Goal: Contribute content: Add original content to the website for others to see

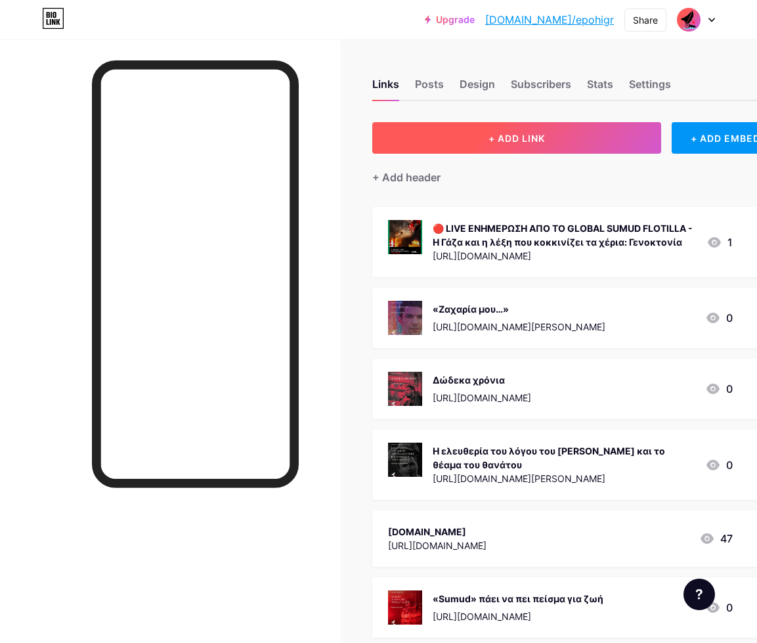
click at [516, 143] on span "+ ADD LINK" at bounding box center [517, 138] width 56 height 11
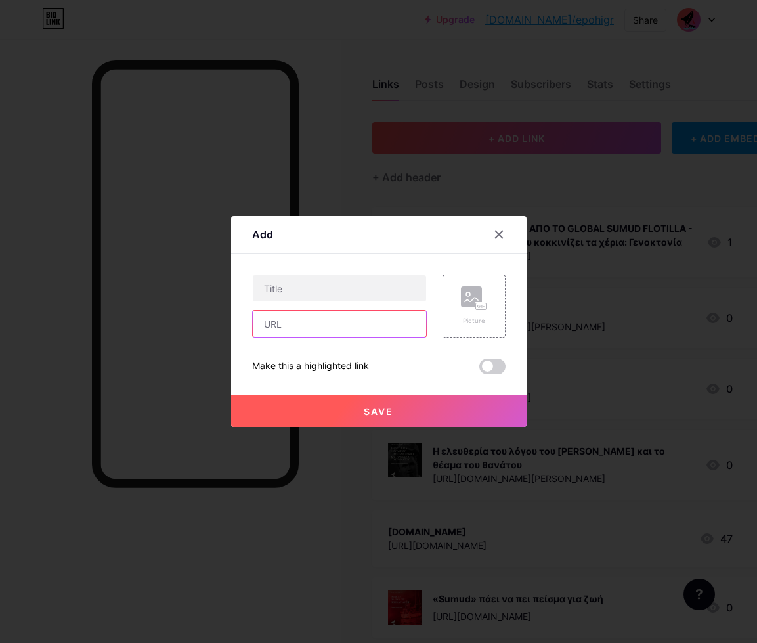
click at [340, 324] on input "text" at bounding box center [339, 324] width 173 height 26
paste input "Στην Εποχή του Σαββατοκύριακου 20 – 21 Σεπτεμβρίου"
type input "Στην Εποχή του Σαββατοκύριακου 20 – 21 Σεπτεμβρίου"
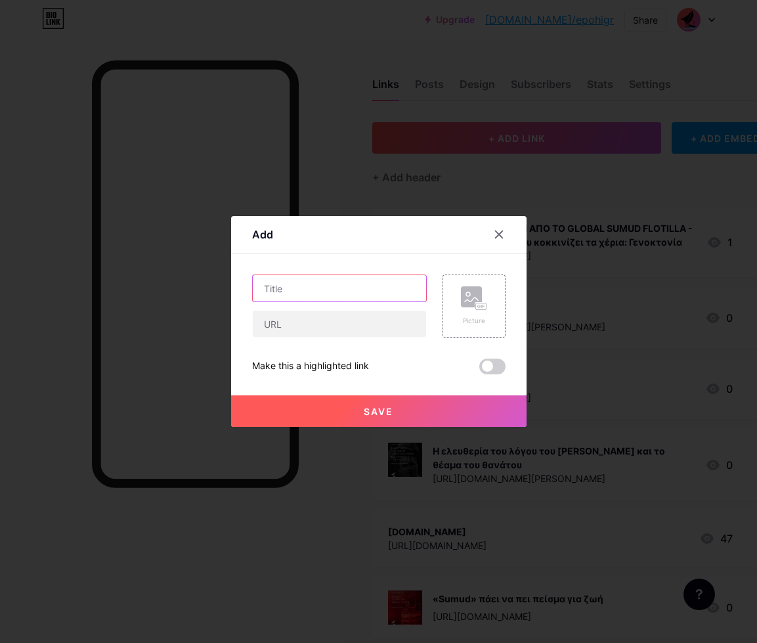
click at [324, 288] on input "text" at bounding box center [339, 288] width 173 height 26
paste input "Στην Εποχή του Σαββατοκύριακου 20 – 21 Σεπτεμβρίου"
type input "Στην Εποχή του Σαββατοκύριακου 20 – 21 Σεπτεμβρίου"
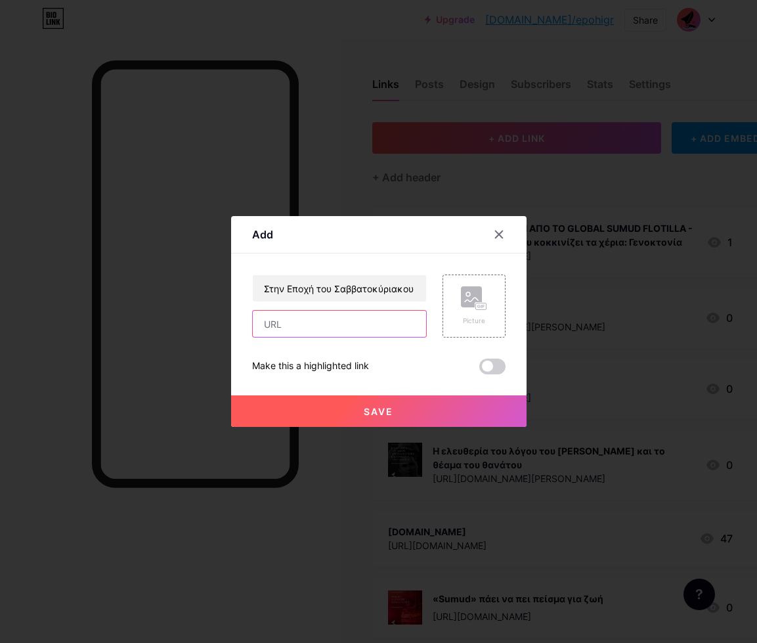
click at [300, 326] on input "text" at bounding box center [339, 324] width 173 height 26
paste input "[URL][DOMAIN_NAME]"
type input "[URL][DOMAIN_NAME]"
click at [476, 294] on rect at bounding box center [471, 296] width 21 height 21
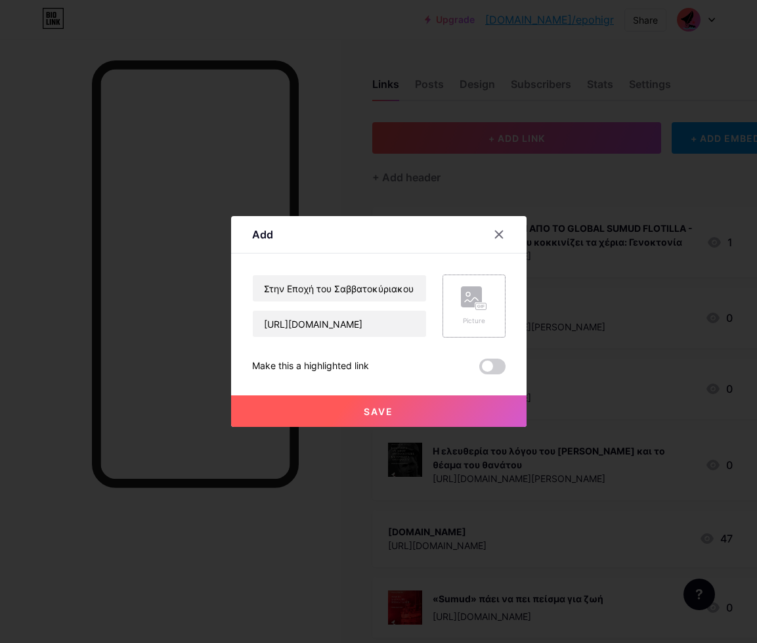
scroll to position [0, 0]
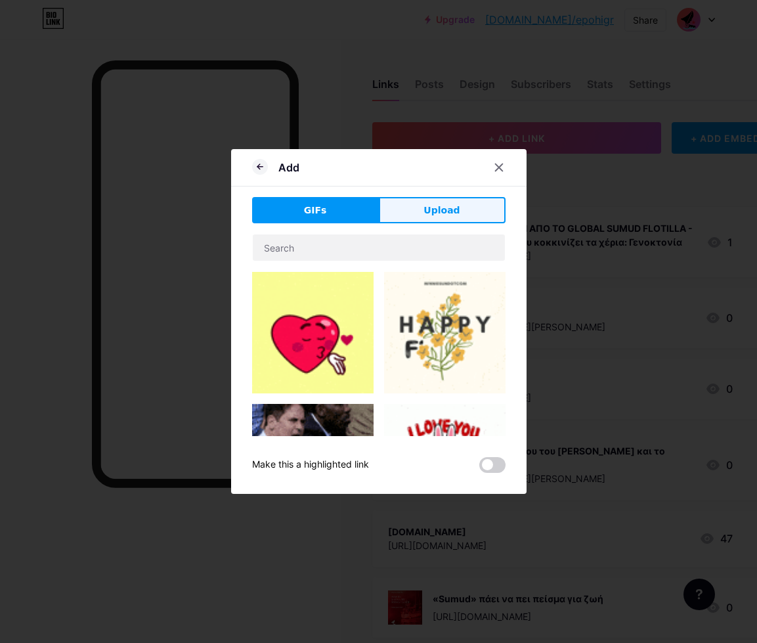
click at [435, 211] on span "Upload" at bounding box center [442, 211] width 36 height 14
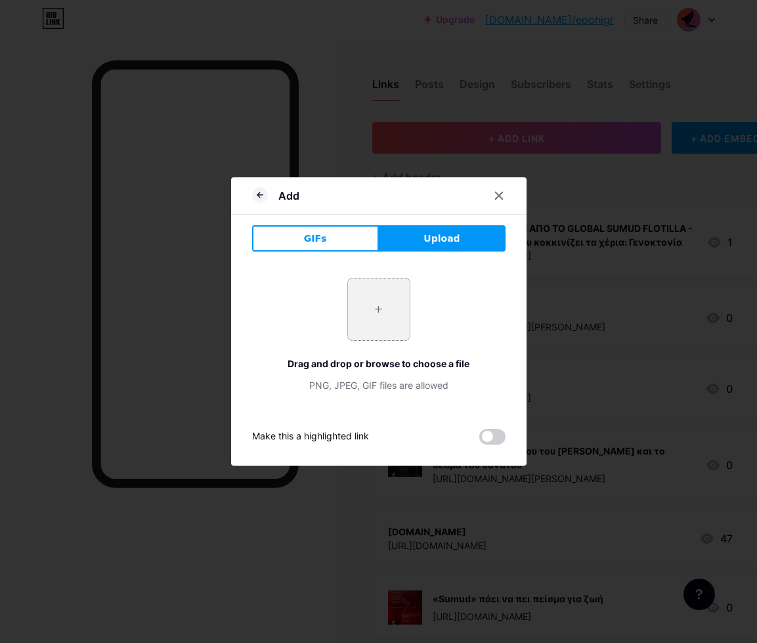
click at [386, 317] on input "file" at bounding box center [379, 309] width 62 height 62
type input "C:\fakepath\exfl_post.png"
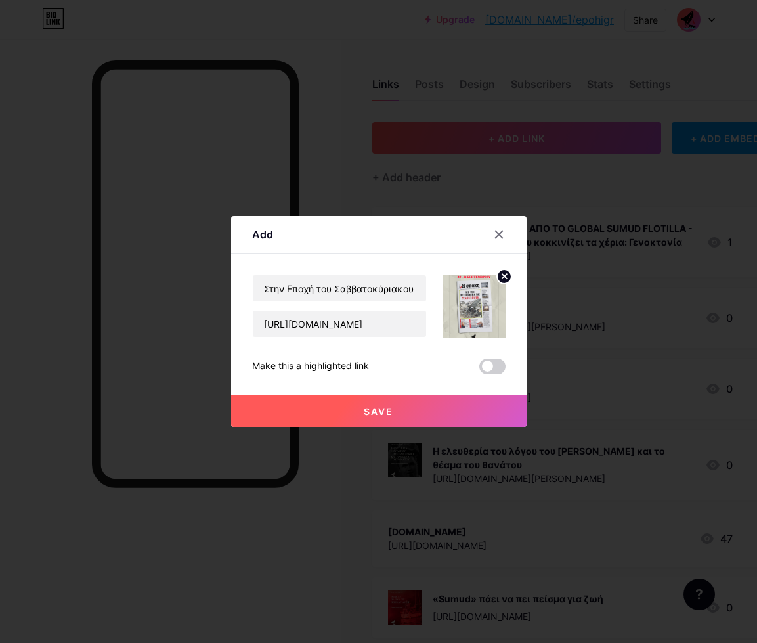
click at [385, 408] on span "Save" at bounding box center [379, 411] width 30 height 11
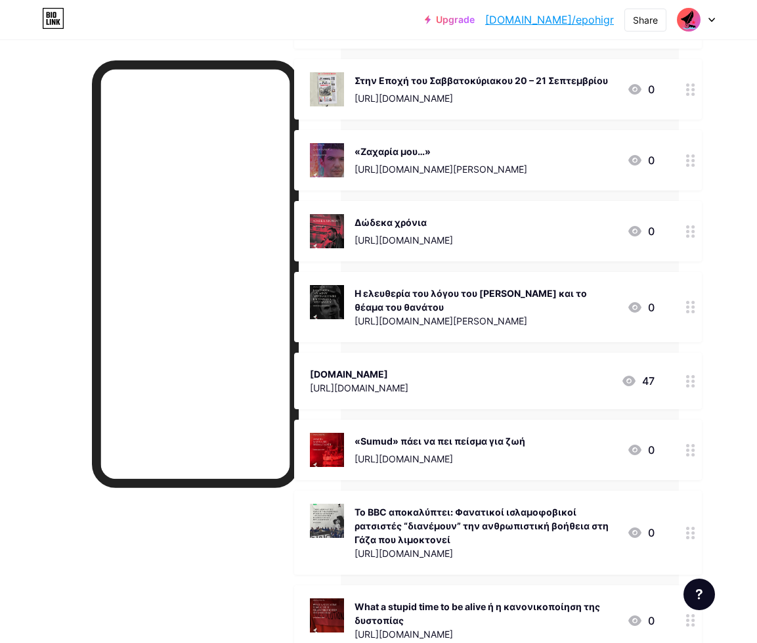
scroll to position [234, 78]
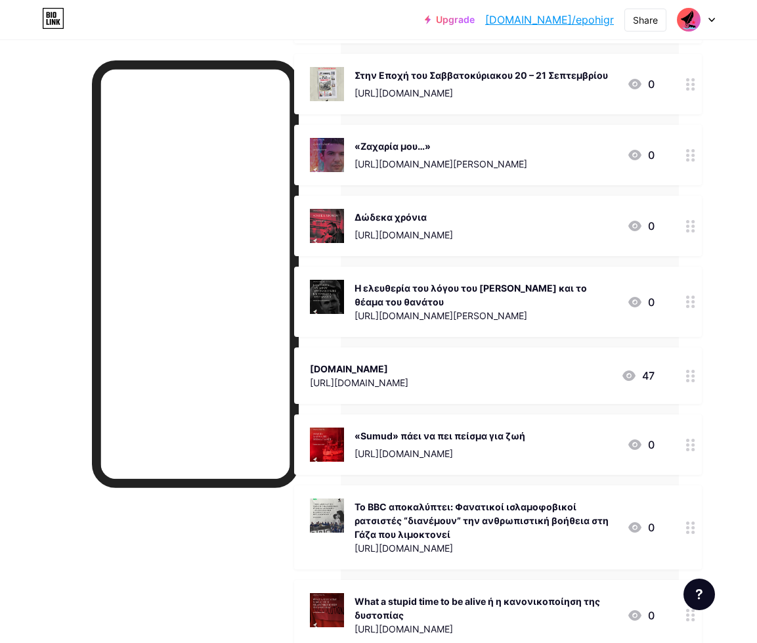
click at [689, 301] on circle at bounding box center [687, 301] width 3 height 3
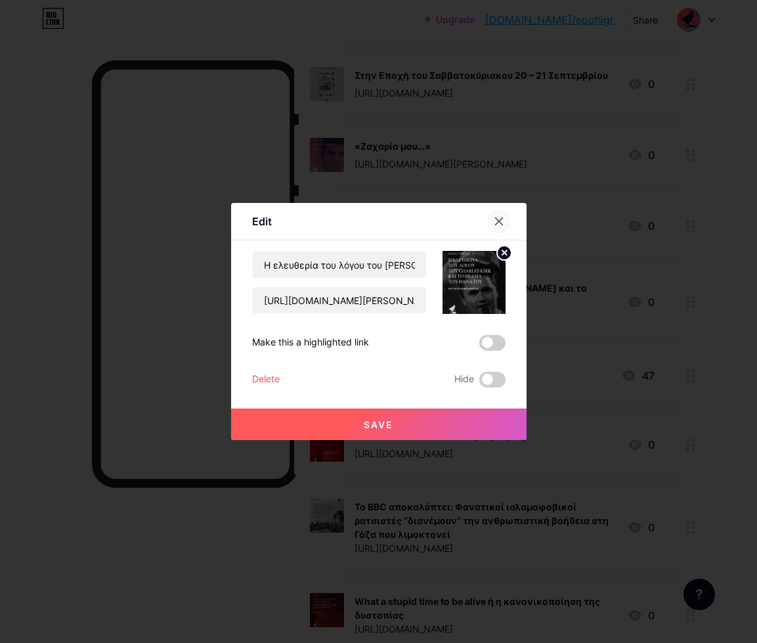
click at [499, 217] on icon at bounding box center [499, 221] width 11 height 11
